Goal: Information Seeking & Learning: Learn about a topic

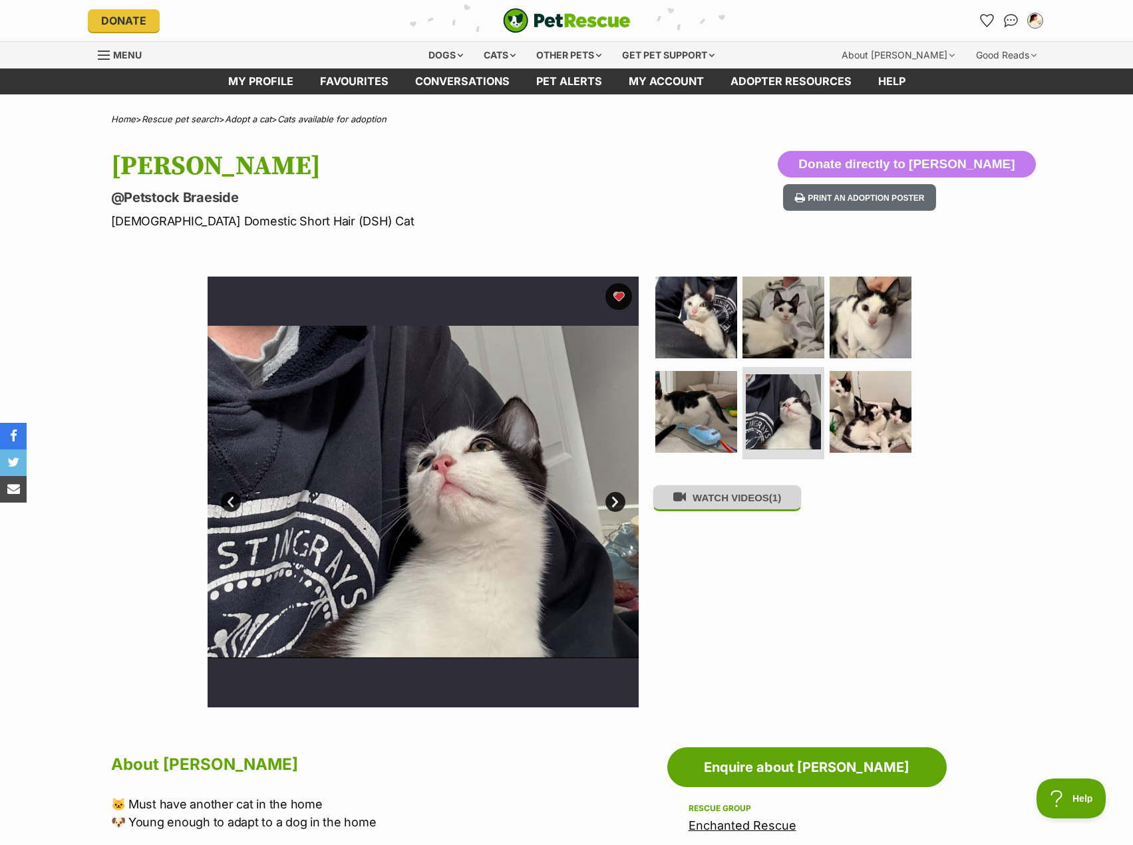
click at [745, 504] on button "WATCH VIDEOS (1)" at bounding box center [727, 498] width 149 height 26
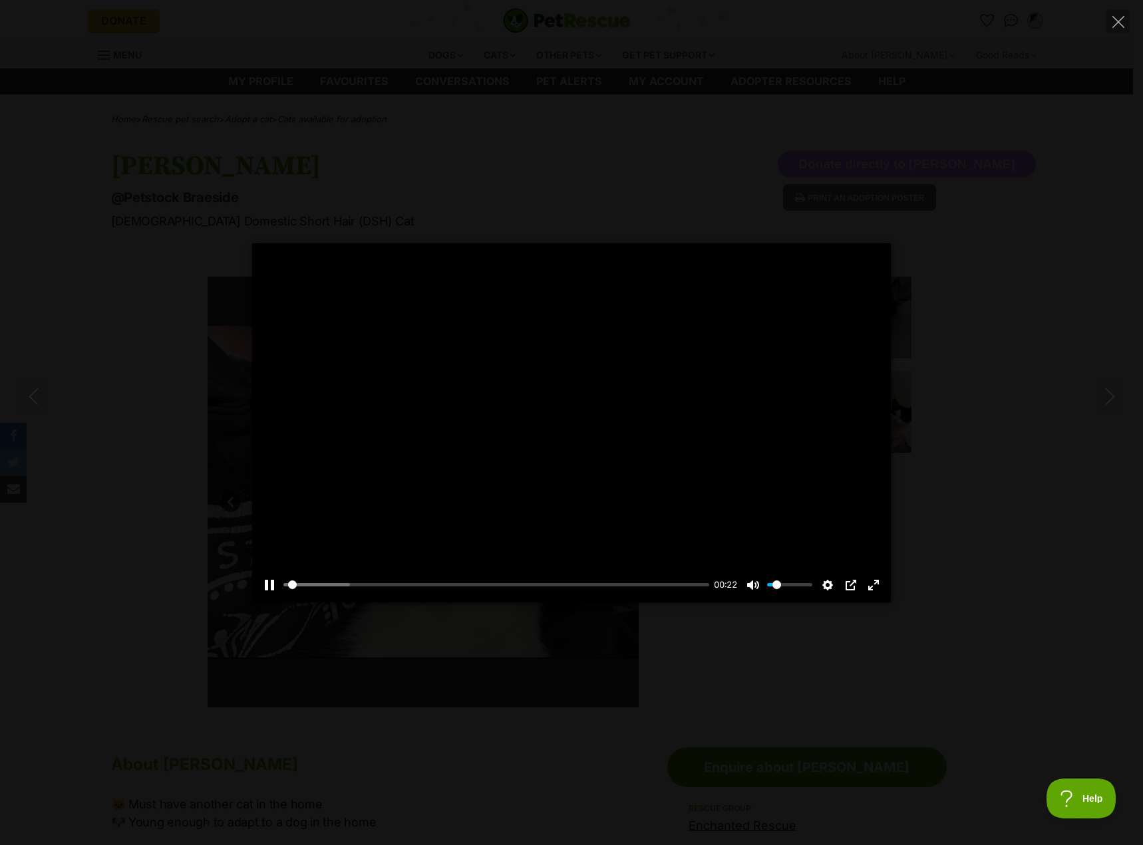
click at [606, 445] on div at bounding box center [571, 422] width 639 height 359
click at [582, 435] on div at bounding box center [571, 422] width 639 height 359
type input "4.81"
type input "0.4"
type input "5.98"
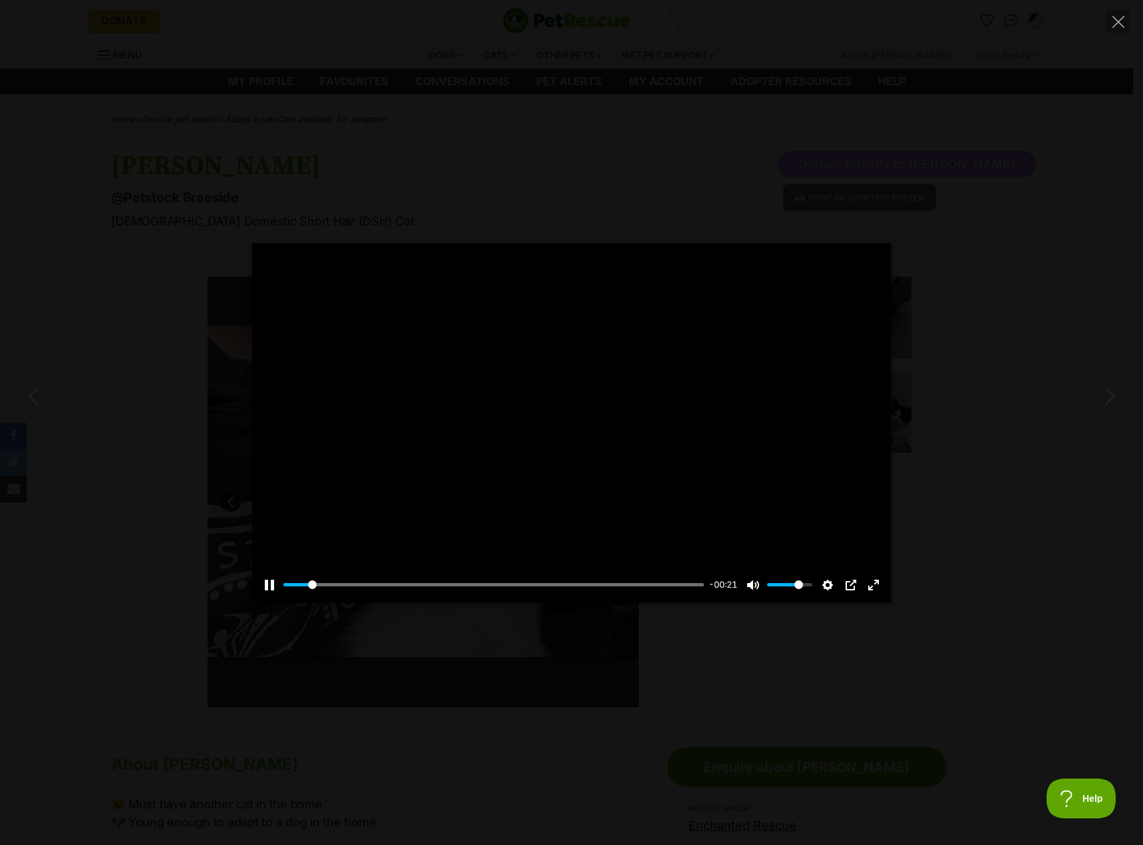
type input "0.8"
type input "7.22"
type input "1"
type input "8.42"
drag, startPoint x: 786, startPoint y: 589, endPoint x: 825, endPoint y: 591, distance: 39.3
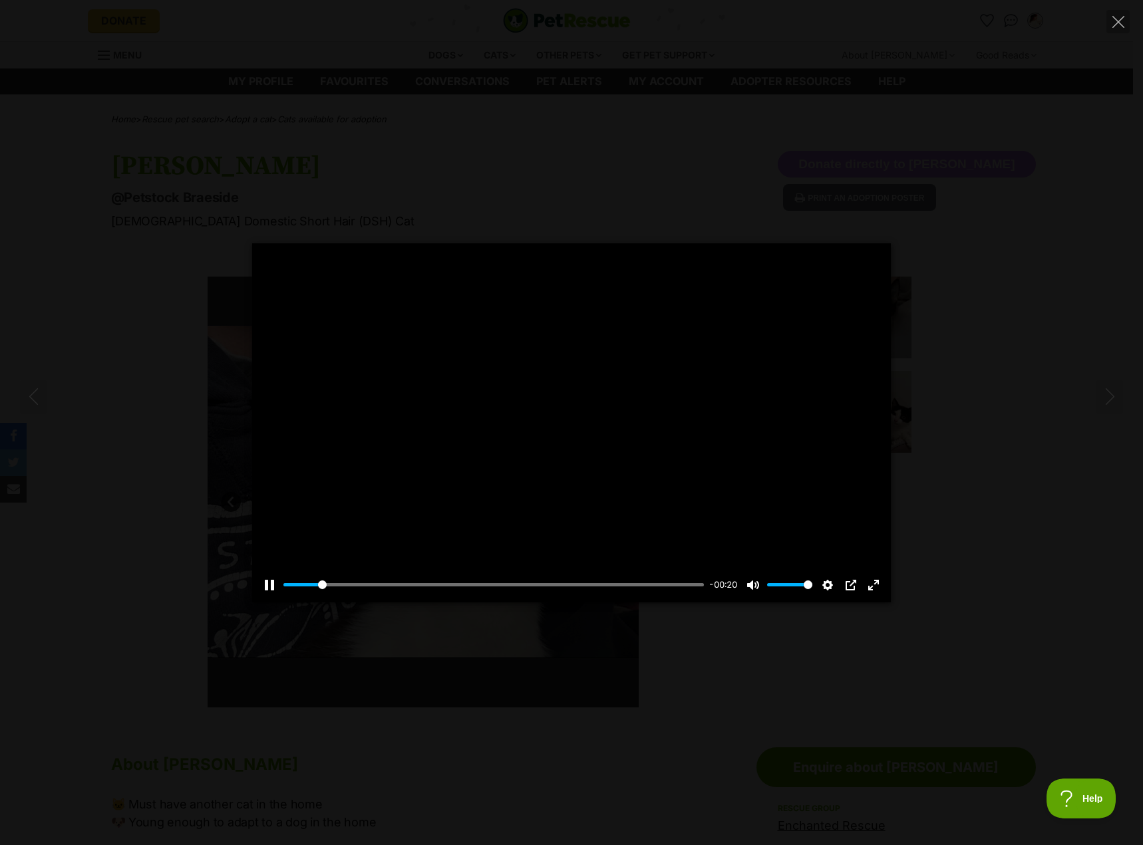
type input "1"
click at [812, 591] on input "Volume" at bounding box center [789, 585] width 45 height 13
type input "100"
click at [1122, 22] on icon "Close" at bounding box center [1118, 22] width 12 height 12
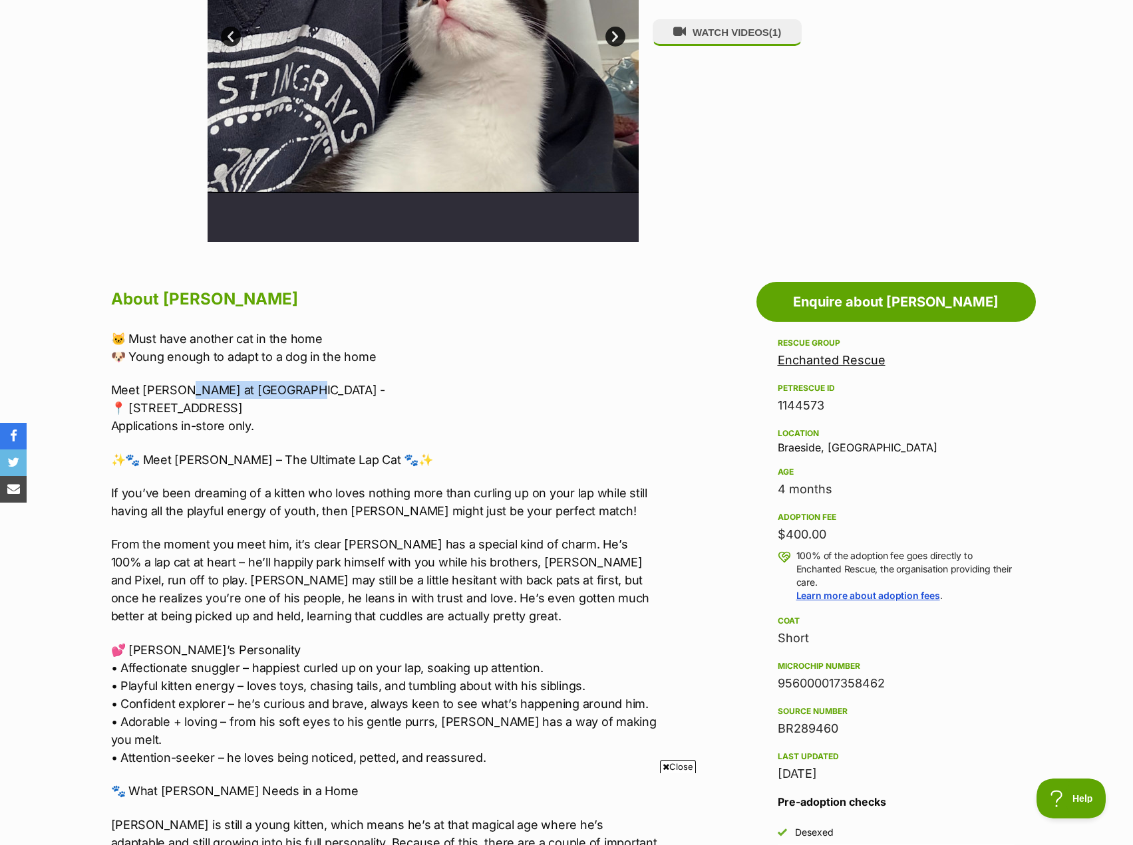
drag, startPoint x: 289, startPoint y: 386, endPoint x: 182, endPoint y: 388, distance: 107.1
click at [182, 388] on p "Meet [PERSON_NAME] at Petstock Braeside - 📍 [STREET_ADDRESS] Applications in-st…" at bounding box center [385, 408] width 549 height 54
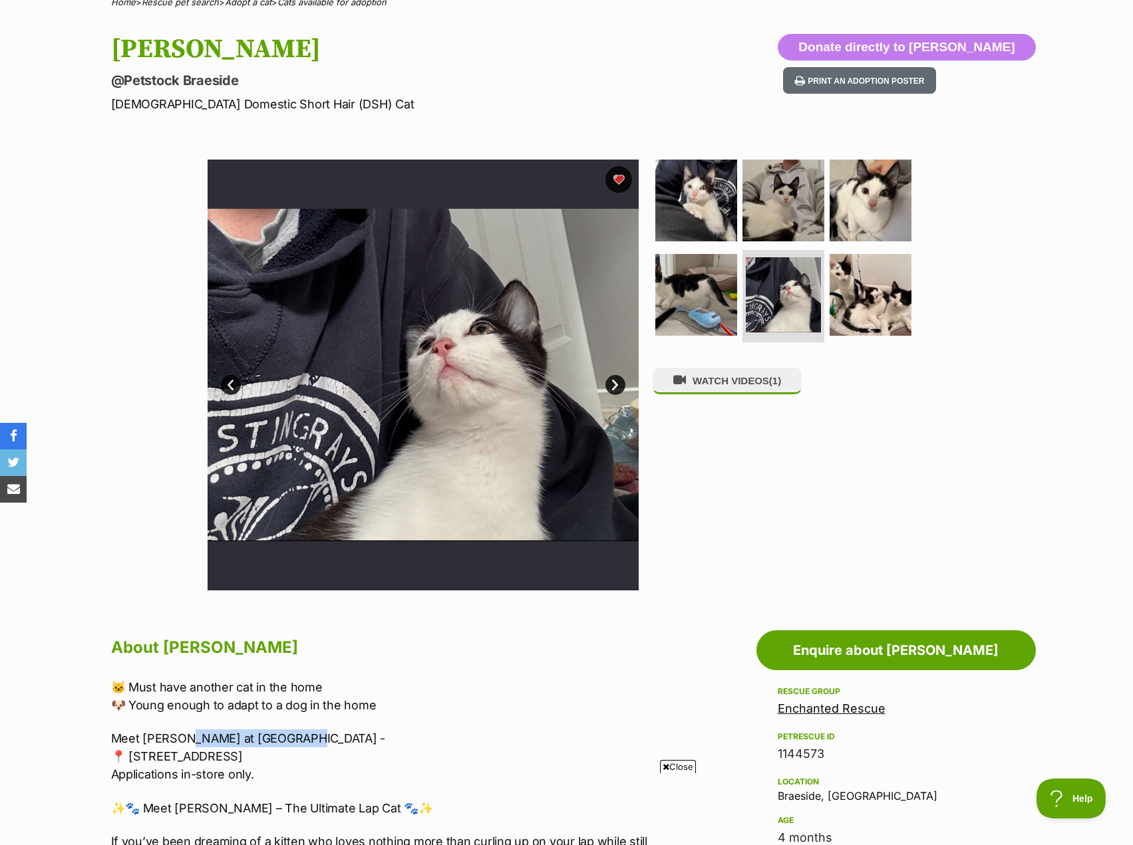
scroll to position [67, 0]
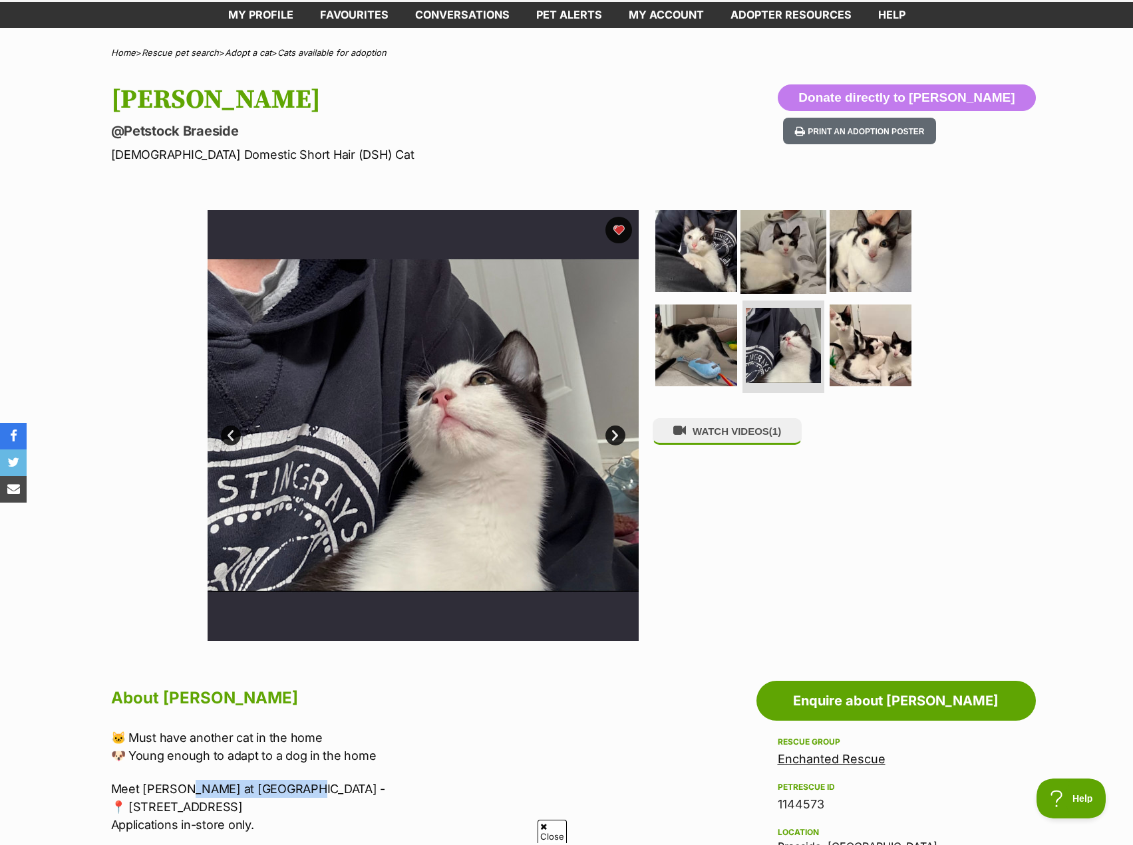
click at [775, 250] on img at bounding box center [783, 251] width 86 height 86
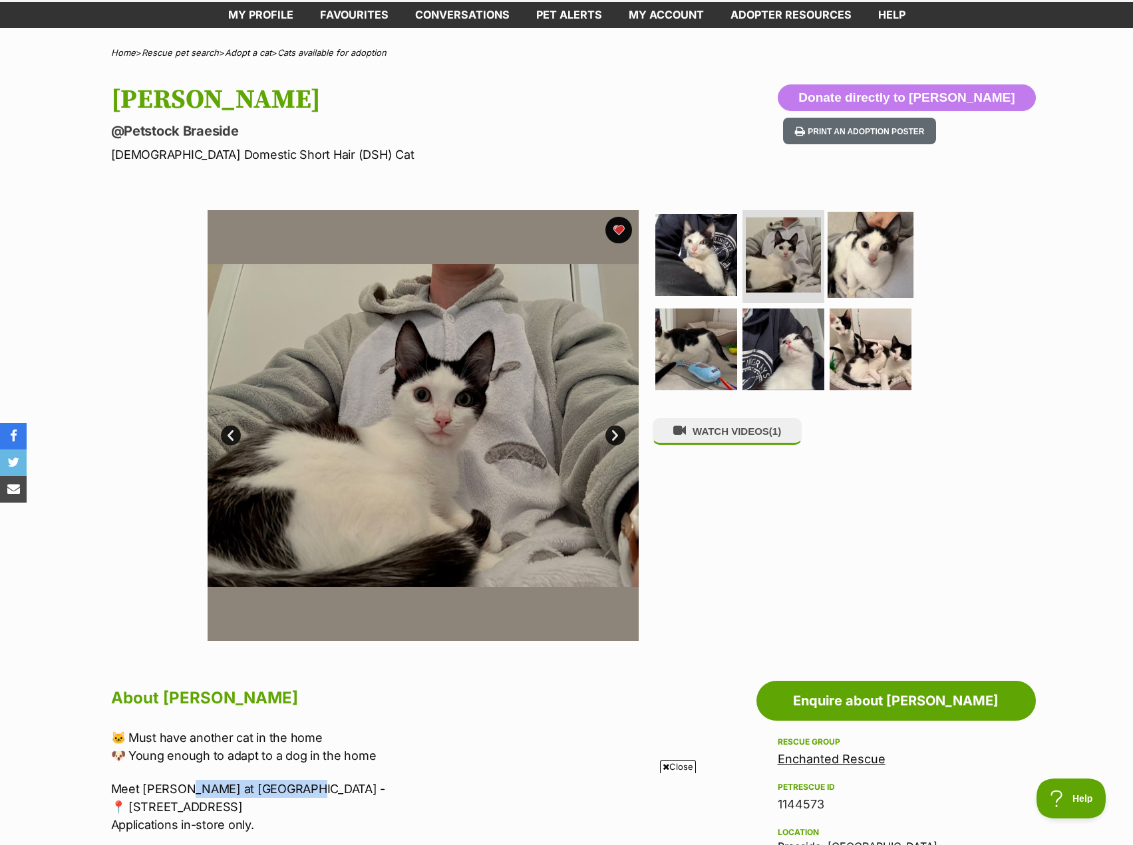
click at [850, 291] on img at bounding box center [871, 255] width 86 height 86
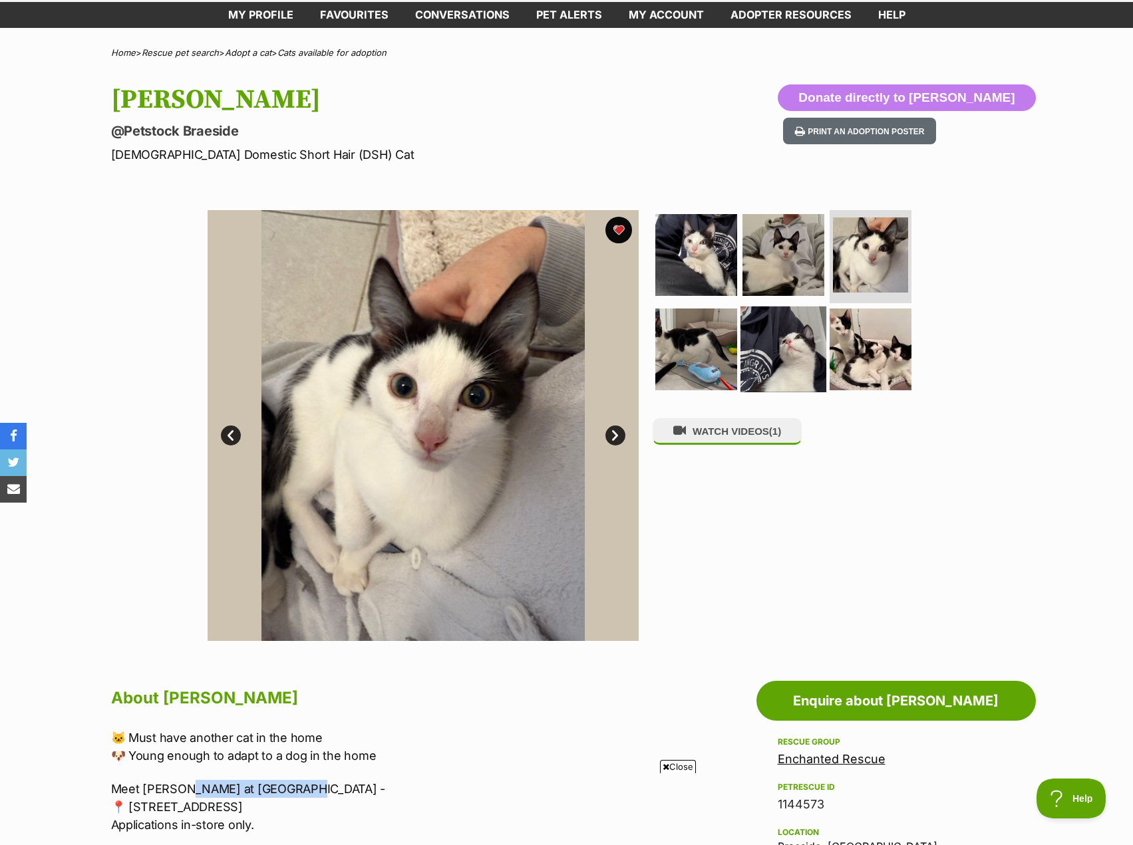
click at [740, 341] on img at bounding box center [783, 349] width 86 height 86
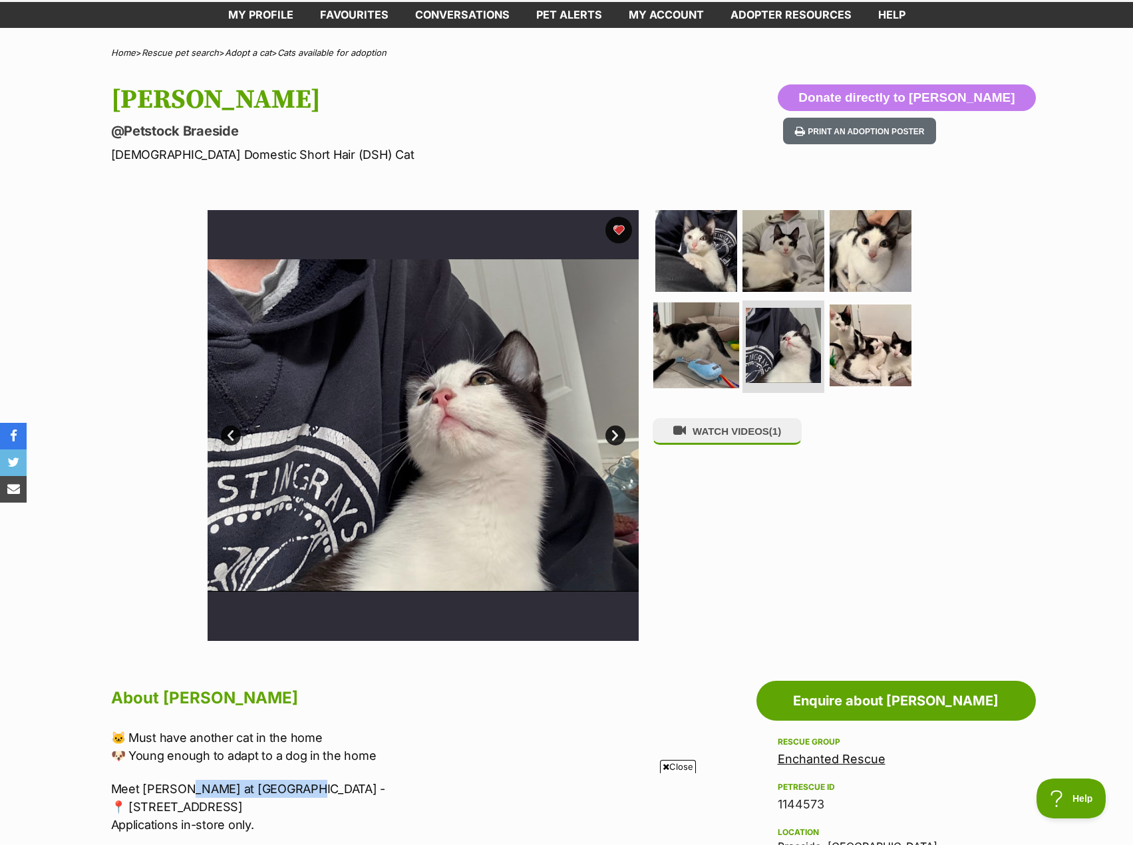
click at [724, 342] on img at bounding box center [696, 345] width 86 height 86
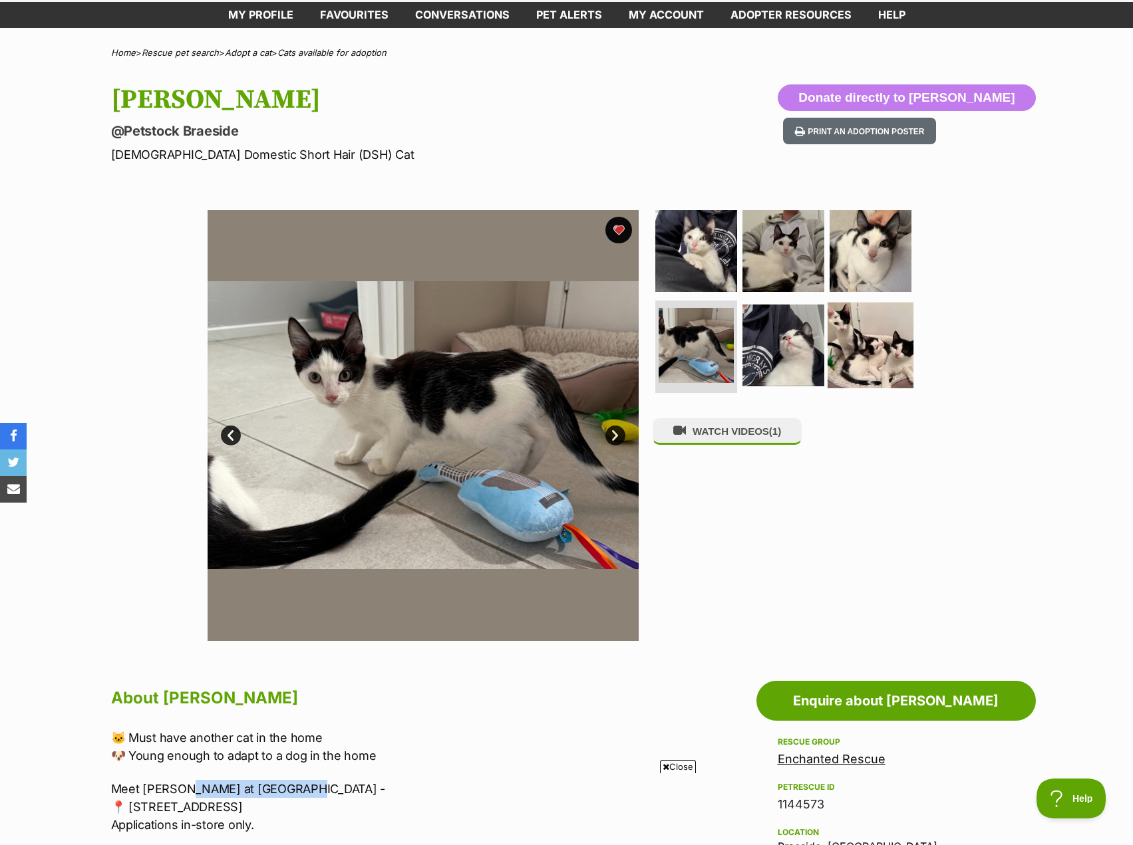
click at [840, 345] on img at bounding box center [871, 345] width 86 height 86
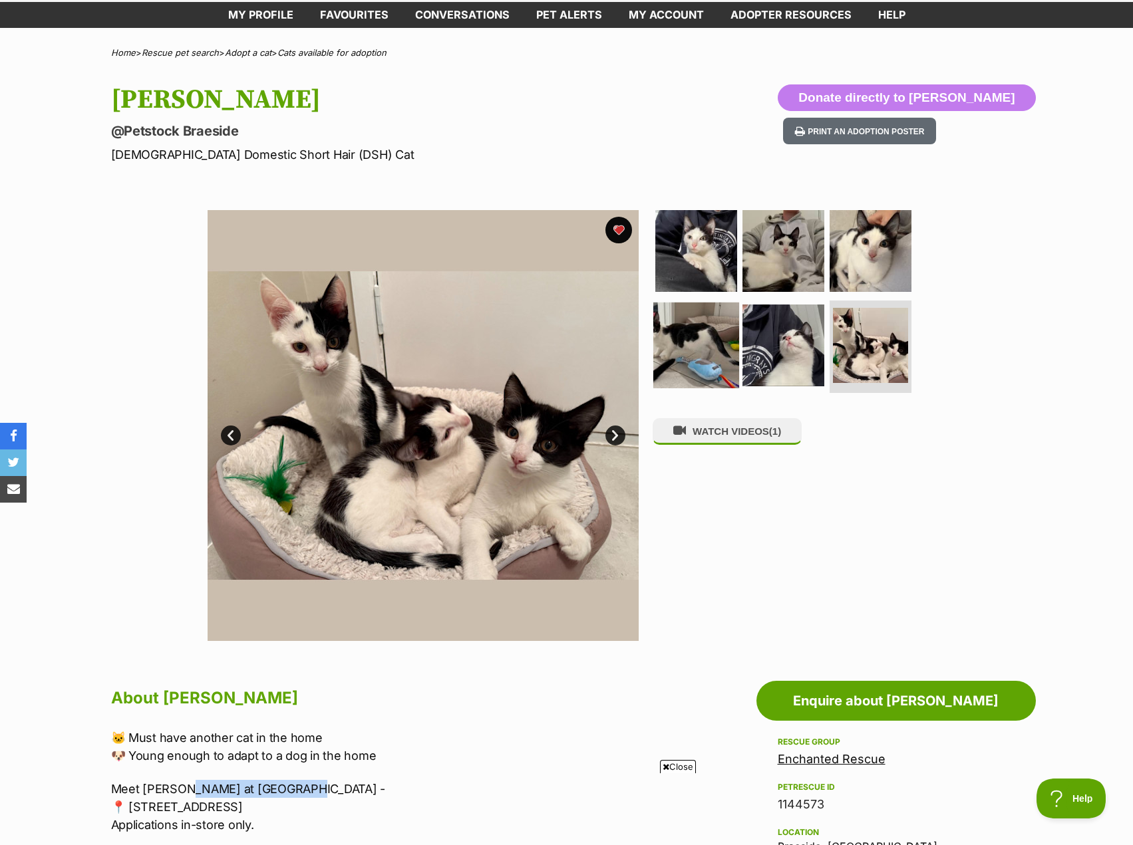
click at [728, 347] on img at bounding box center [696, 345] width 86 height 86
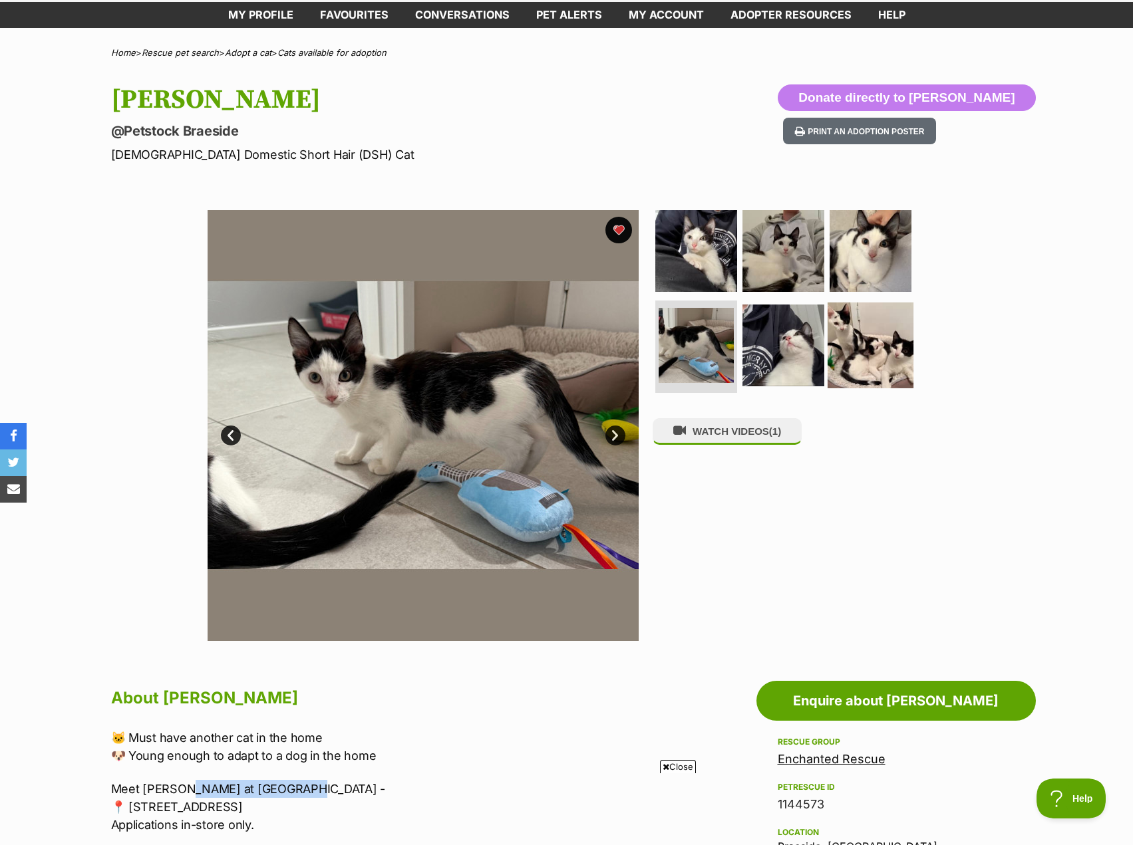
click at [845, 353] on img at bounding box center [871, 345] width 86 height 86
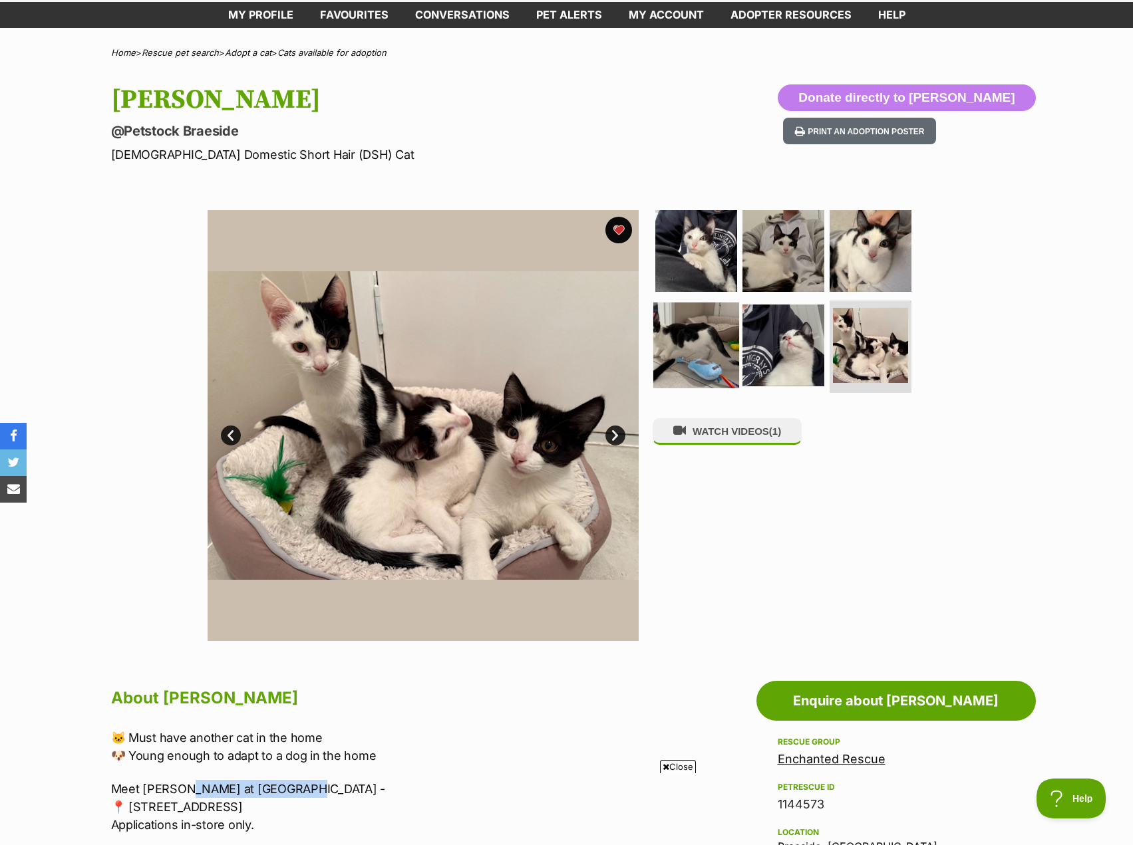
click at [715, 348] on img at bounding box center [696, 345] width 86 height 86
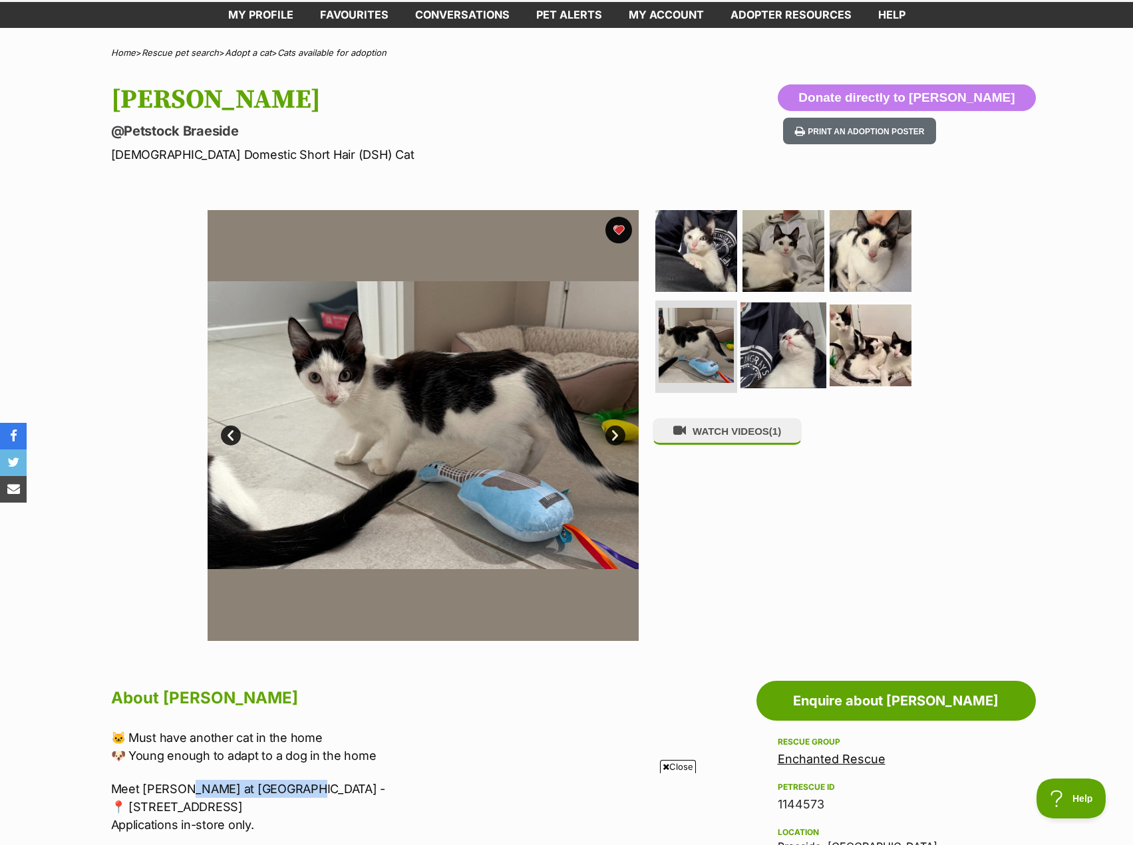
click at [804, 331] on img at bounding box center [783, 345] width 86 height 86
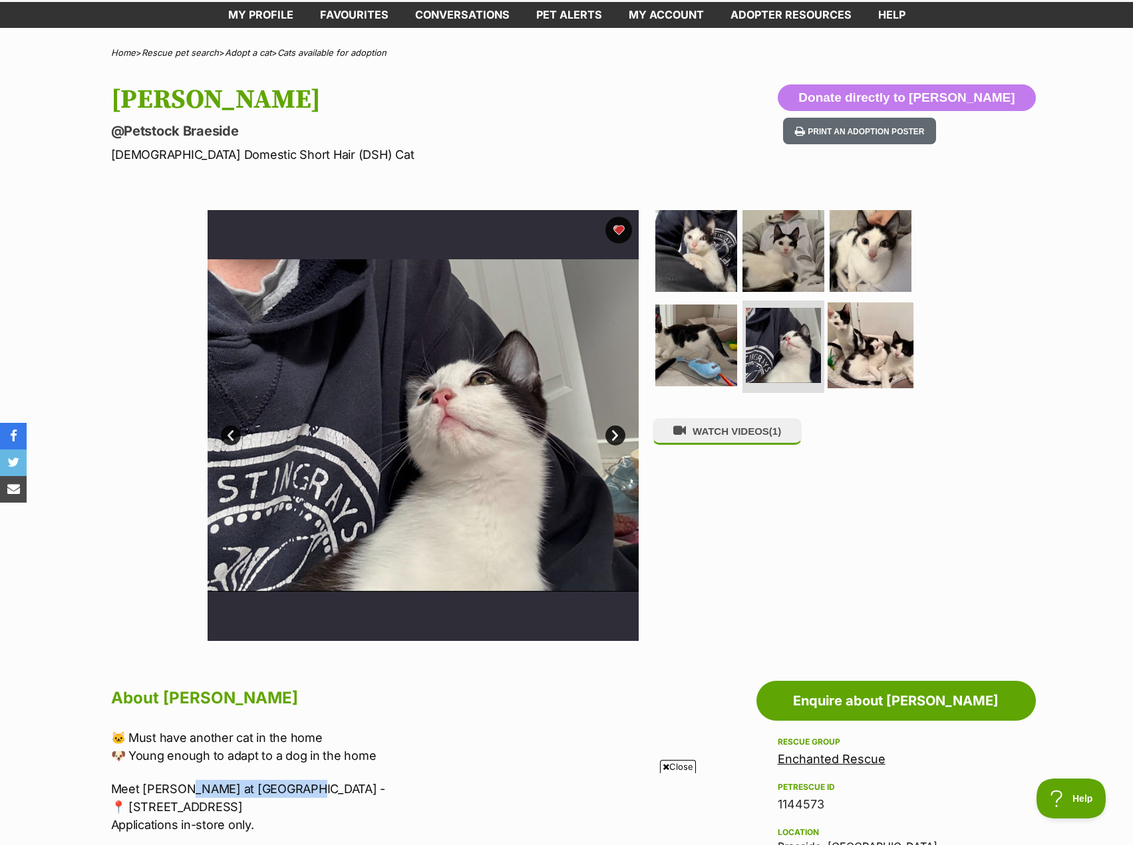
click at [867, 339] on img at bounding box center [871, 345] width 86 height 86
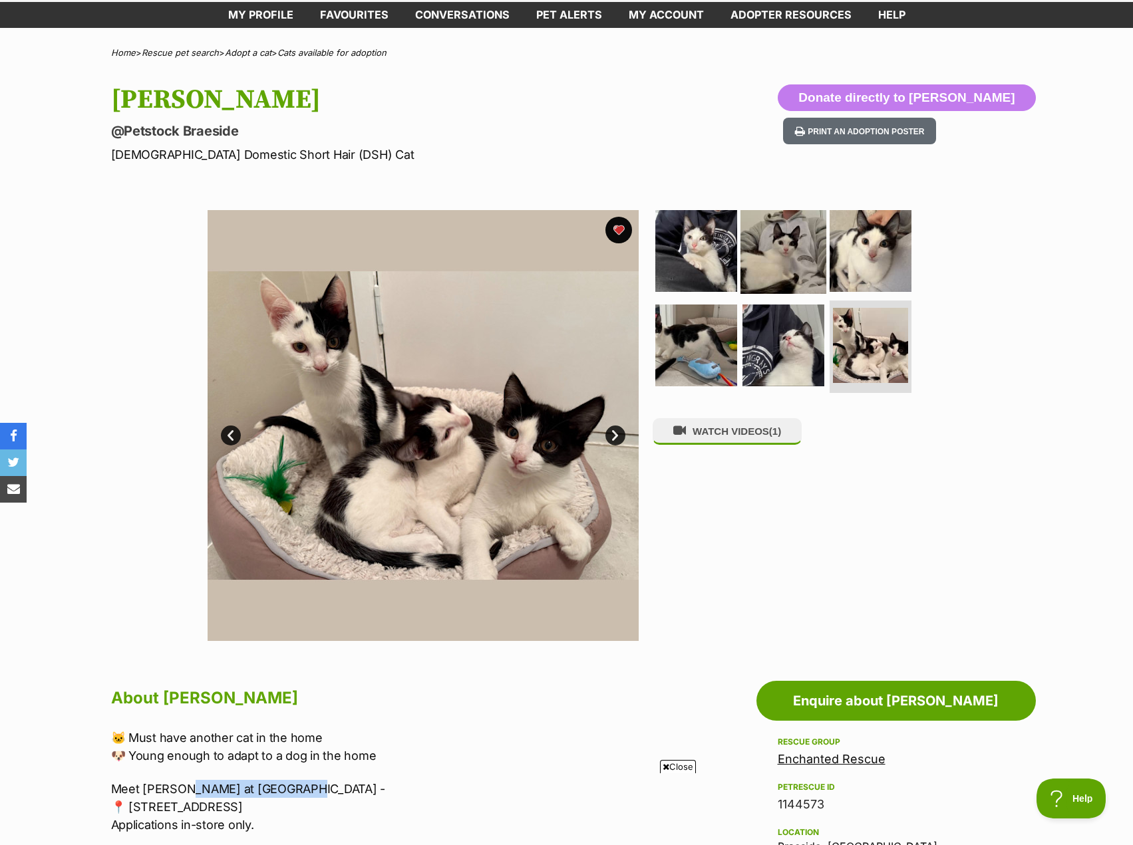
click at [794, 275] on img at bounding box center [783, 251] width 86 height 86
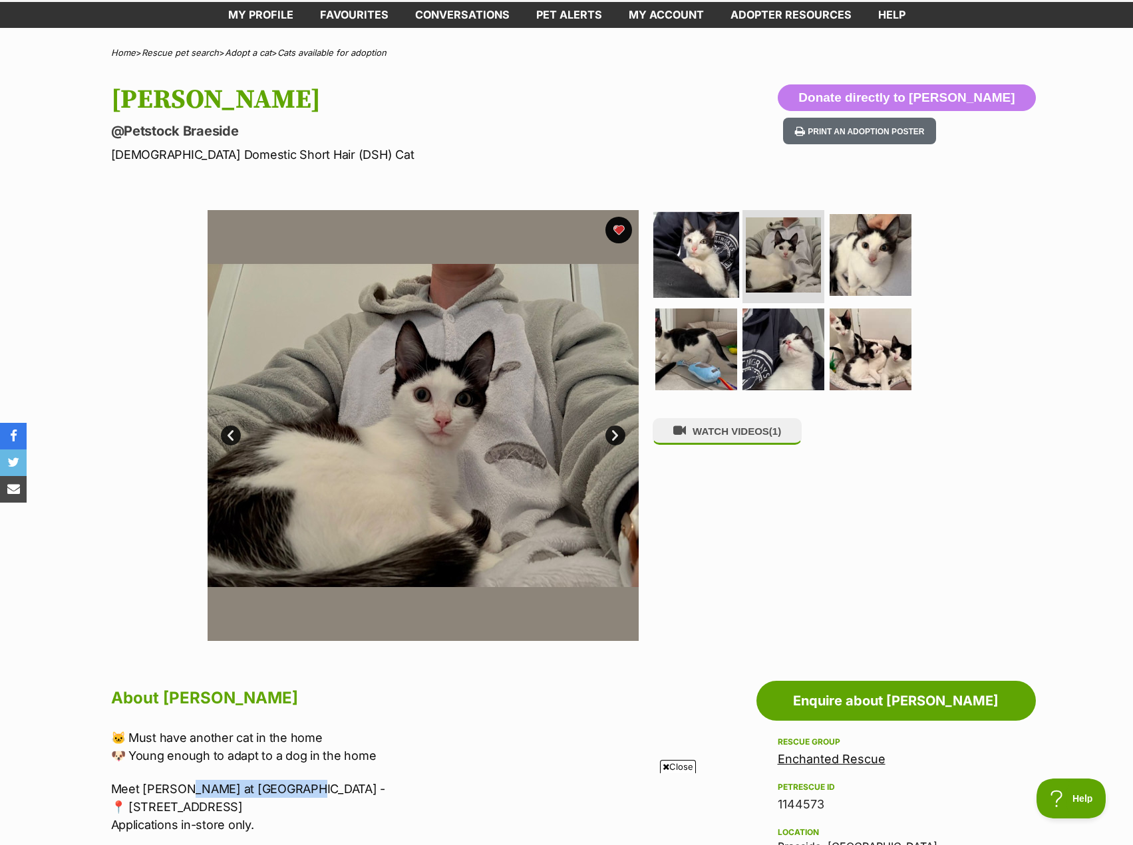
click at [697, 254] on img at bounding box center [696, 255] width 86 height 86
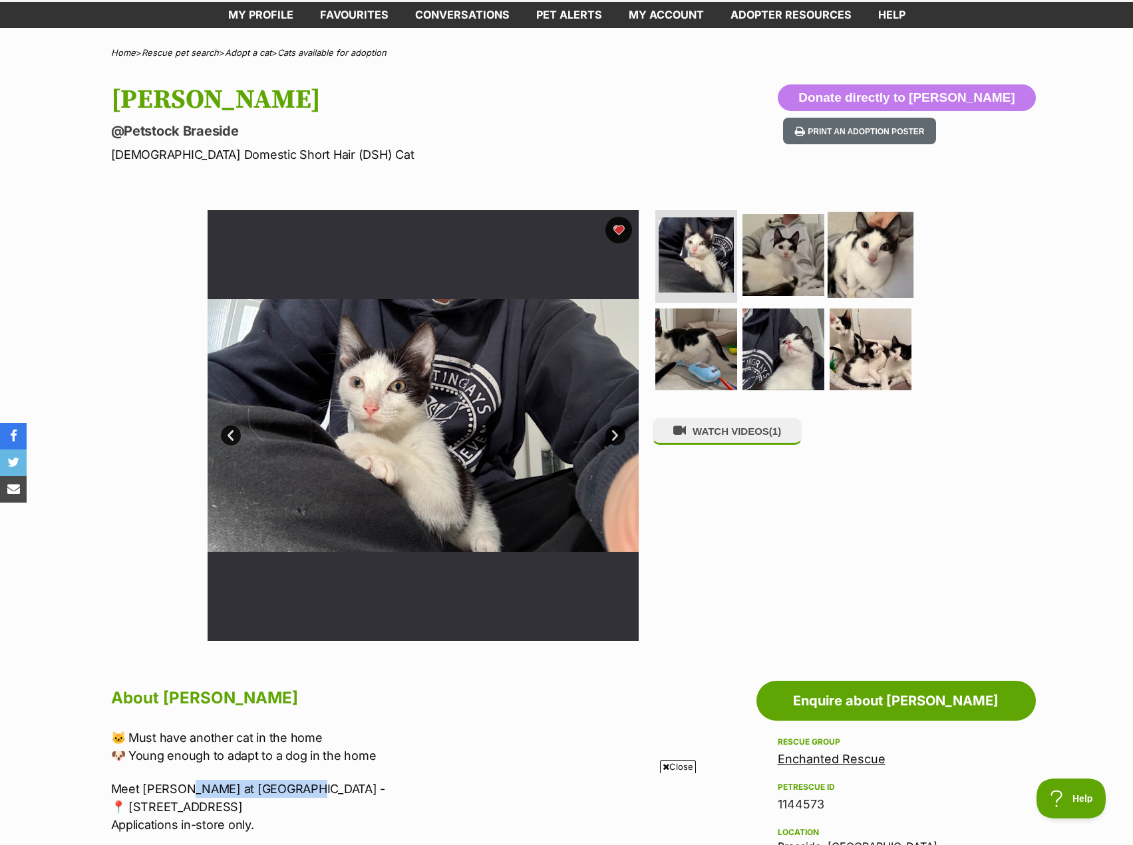
click at [845, 259] on img at bounding box center [871, 255] width 86 height 86
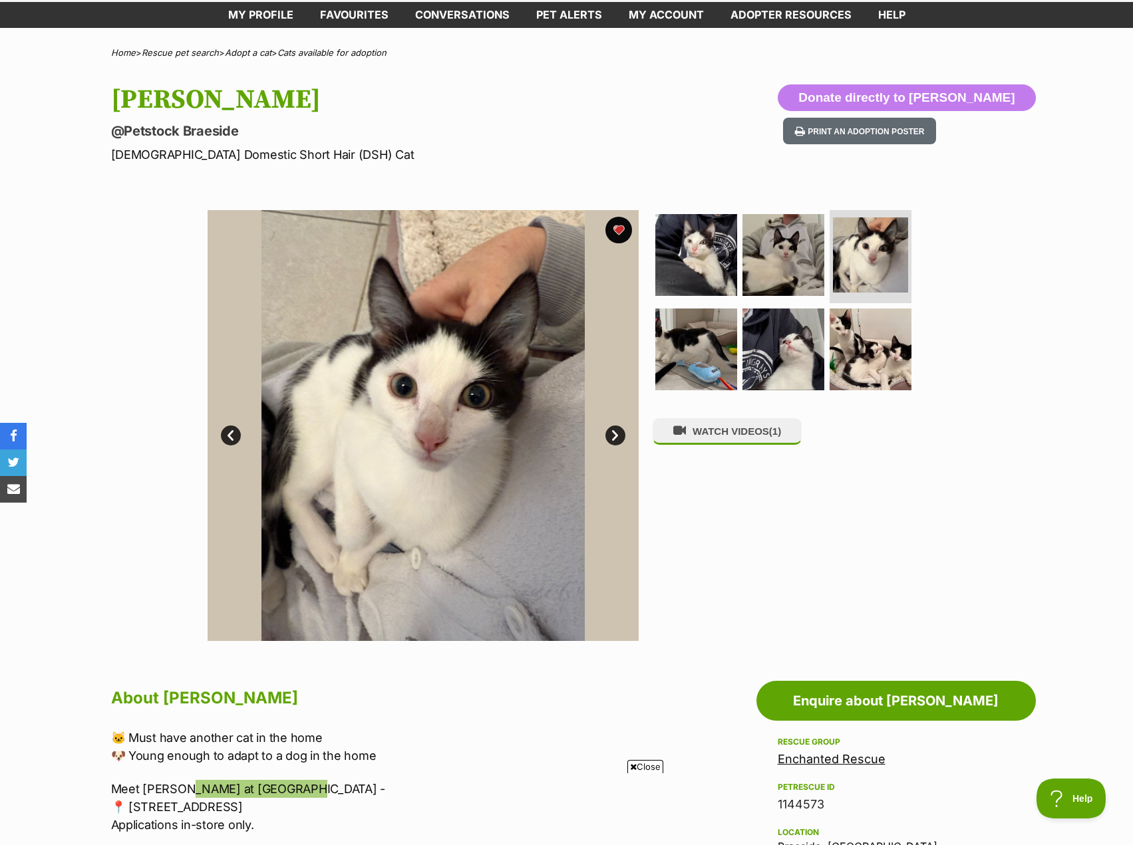
scroll to position [0, 0]
click at [761, 216] on img at bounding box center [783, 255] width 86 height 86
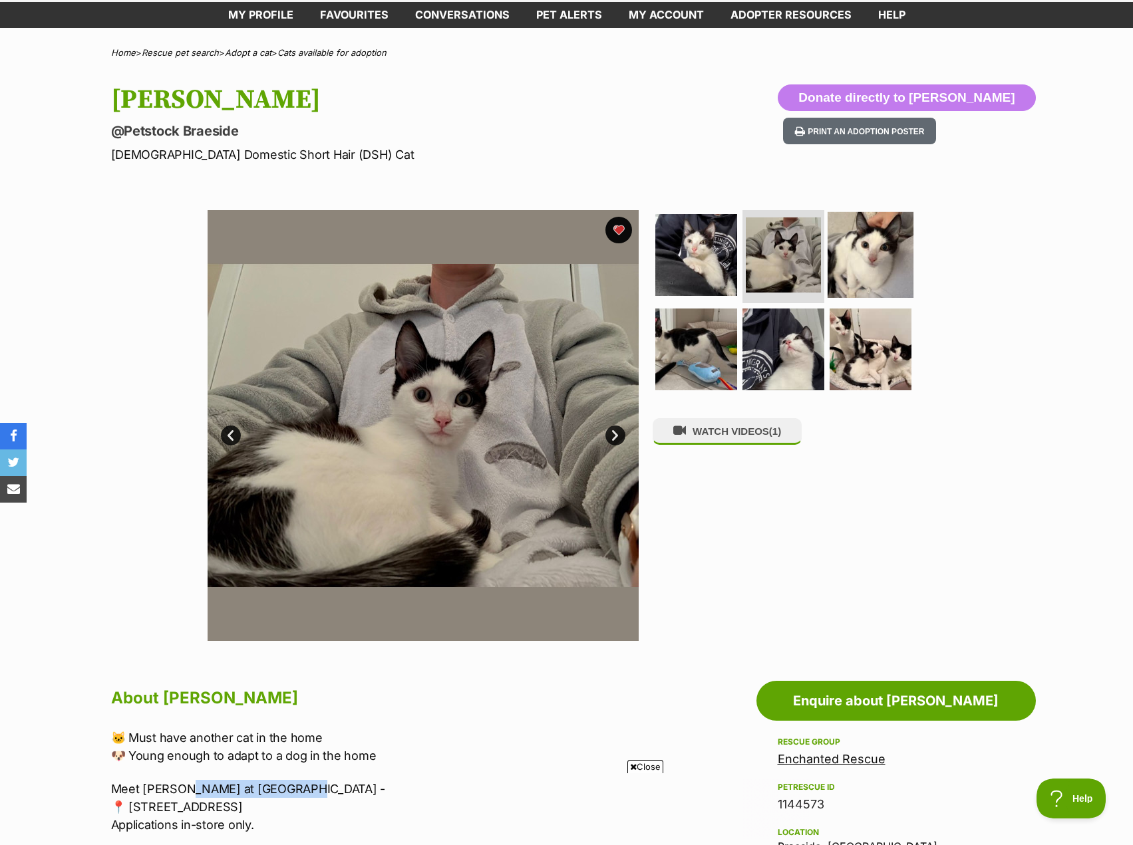
click at [879, 267] on img at bounding box center [871, 255] width 86 height 86
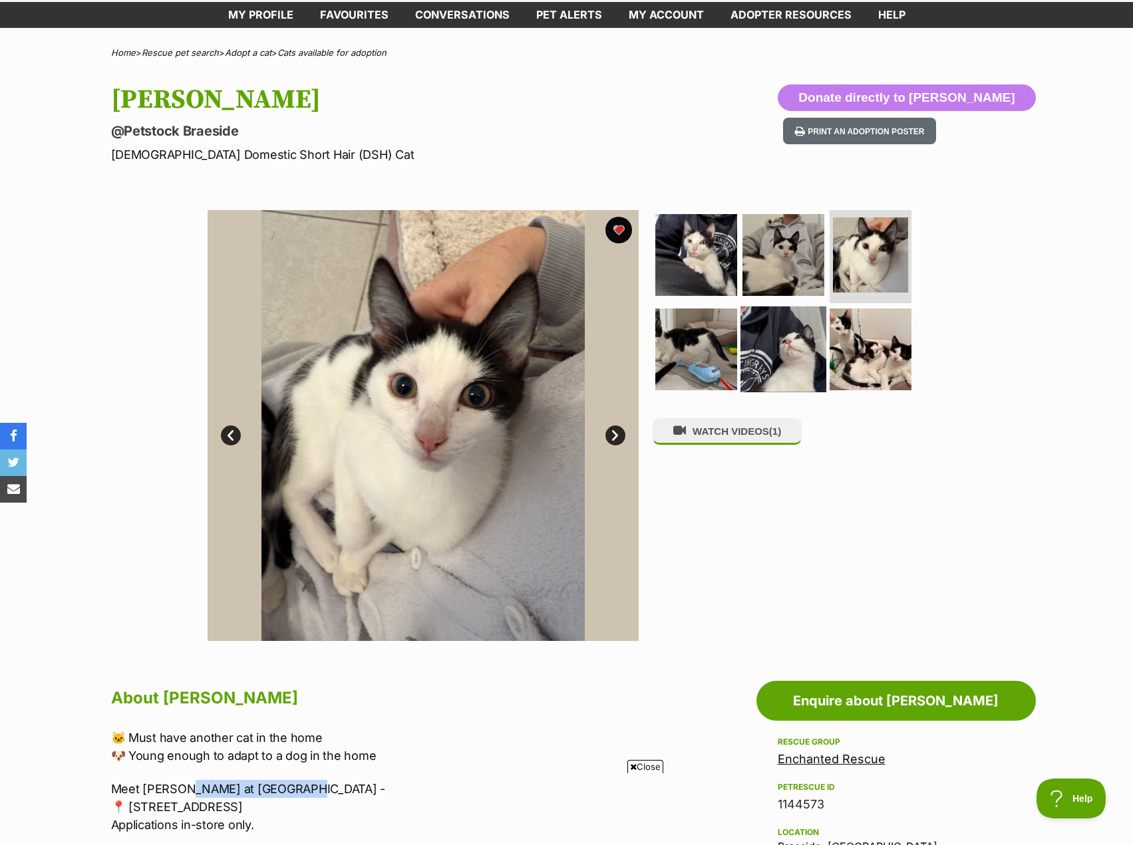
click at [756, 373] on img at bounding box center [783, 349] width 86 height 86
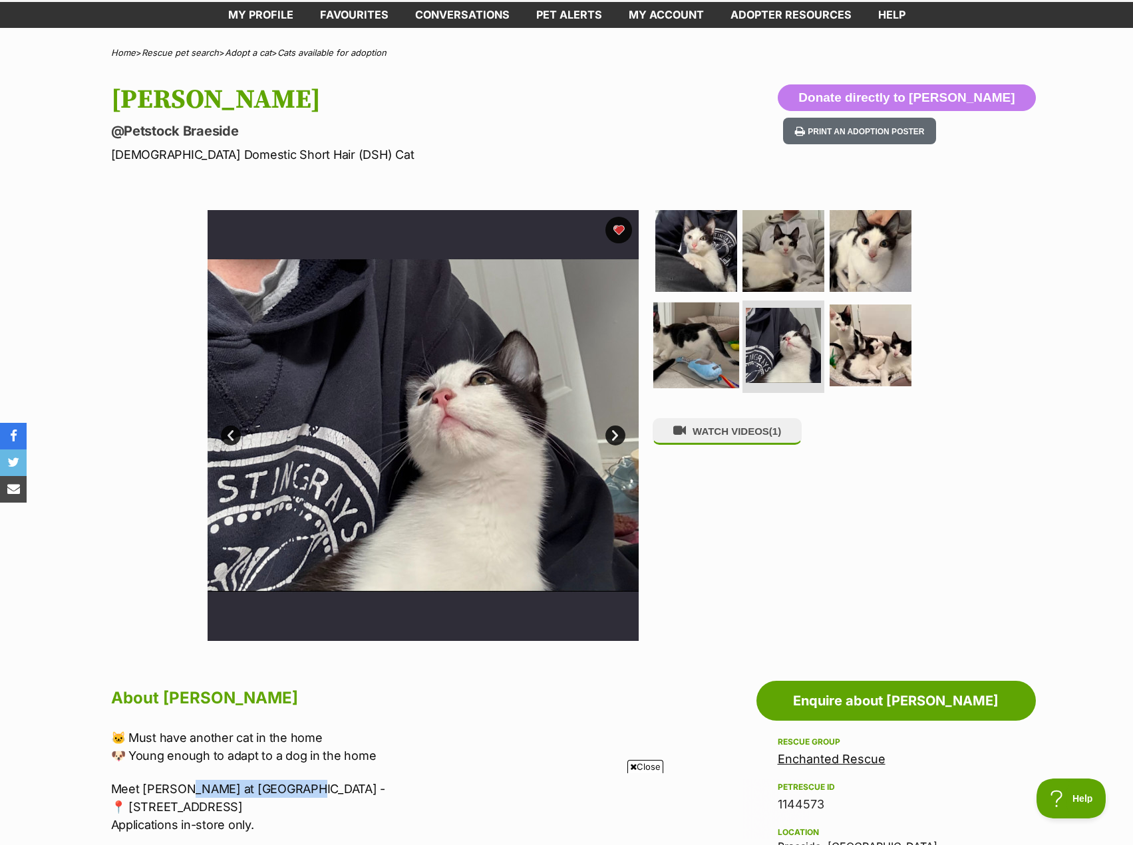
click at [687, 355] on img at bounding box center [696, 345] width 86 height 86
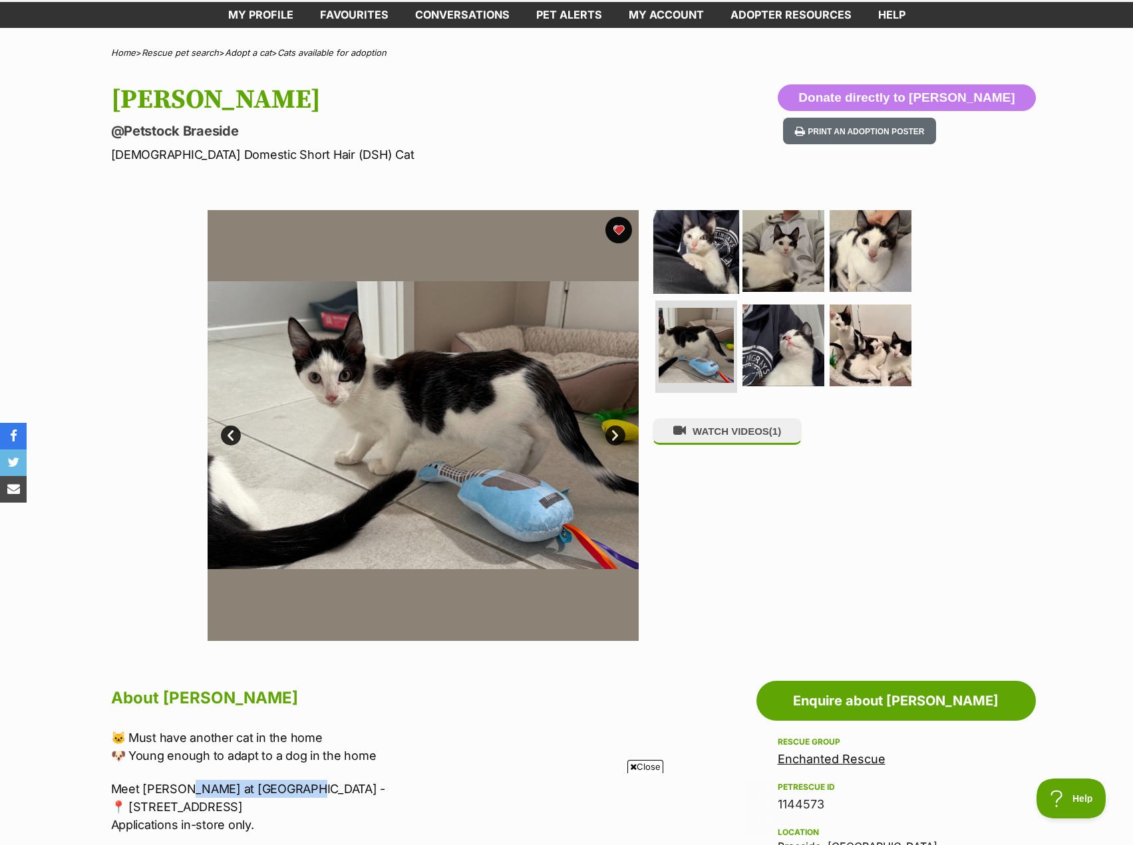
click at [725, 230] on img at bounding box center [696, 251] width 86 height 86
